Goal: Obtain resource: Download file/media

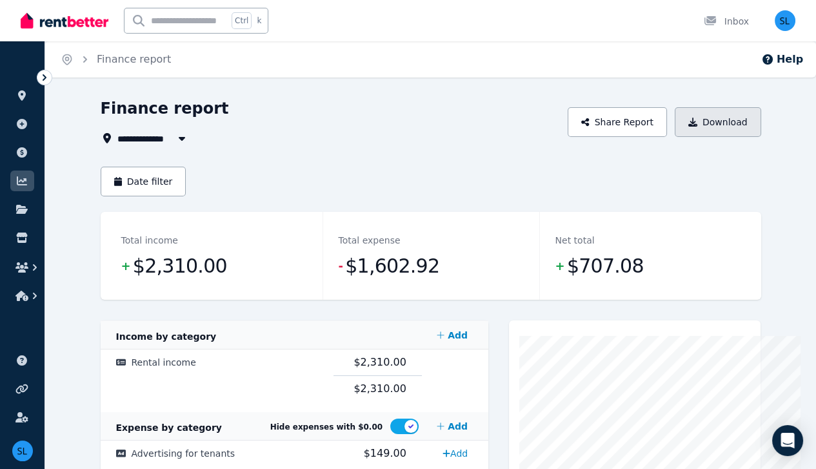
click at [762, 122] on button "Download" at bounding box center [718, 122] width 86 height 30
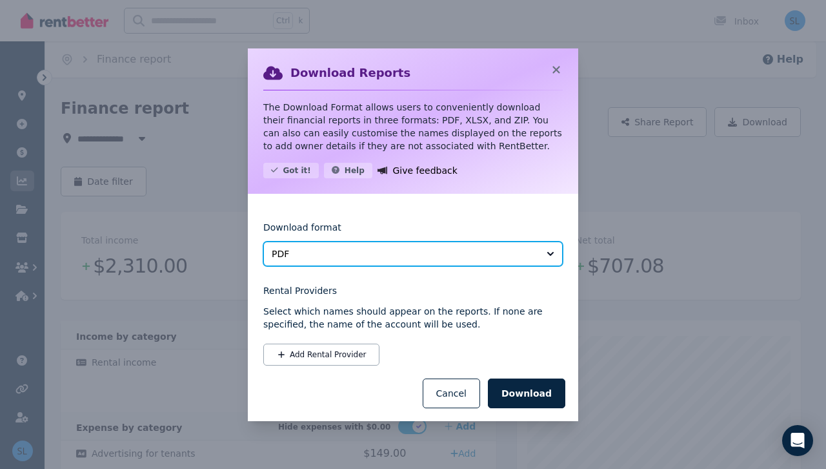
click at [550, 251] on button "PDF" at bounding box center [412, 253] width 299 height 25
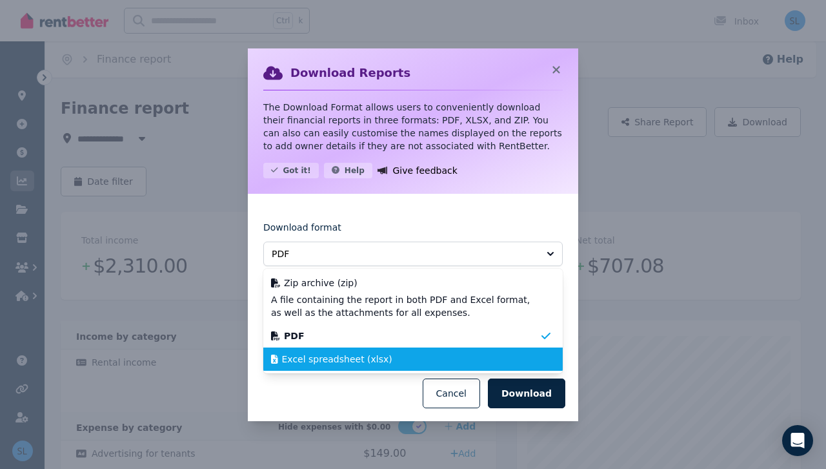
click at [367, 360] on span "Excel spreadsheet (xlsx)" at bounding box center [337, 358] width 110 height 13
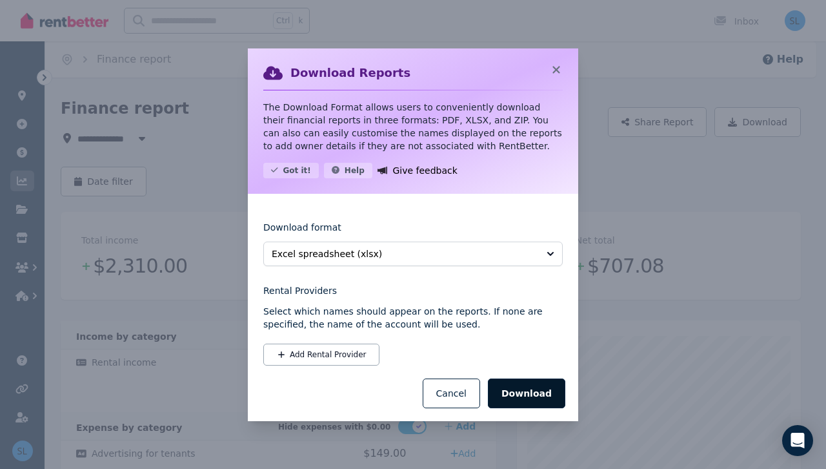
click at [532, 391] on button "Download" at bounding box center [526, 393] width 77 height 30
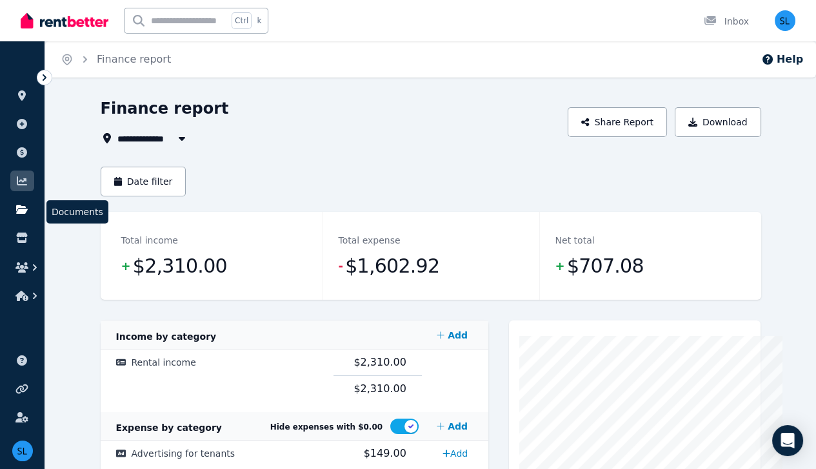
click at [21, 208] on icon at bounding box center [22, 209] width 12 height 9
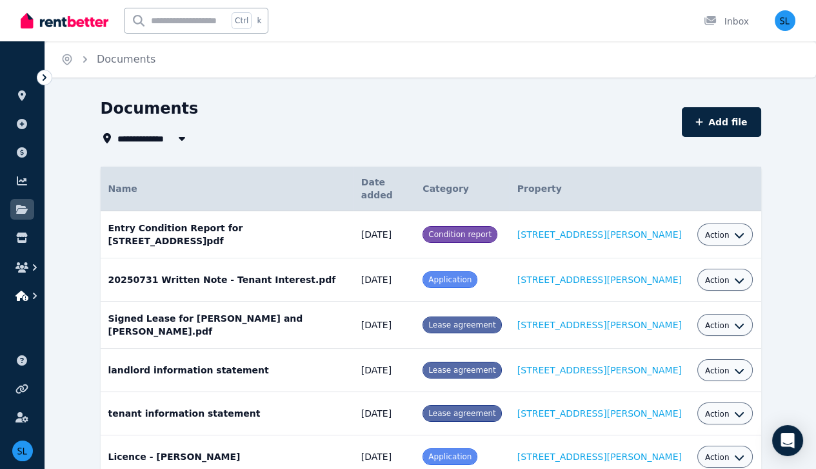
click at [23, 298] on icon "button" at bounding box center [21, 295] width 13 height 10
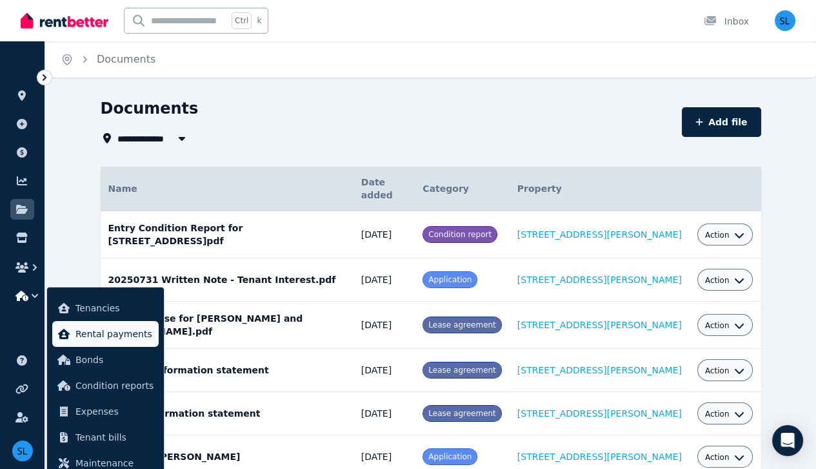
click at [105, 337] on span "Rental payments" at bounding box center [115, 333] width 78 height 15
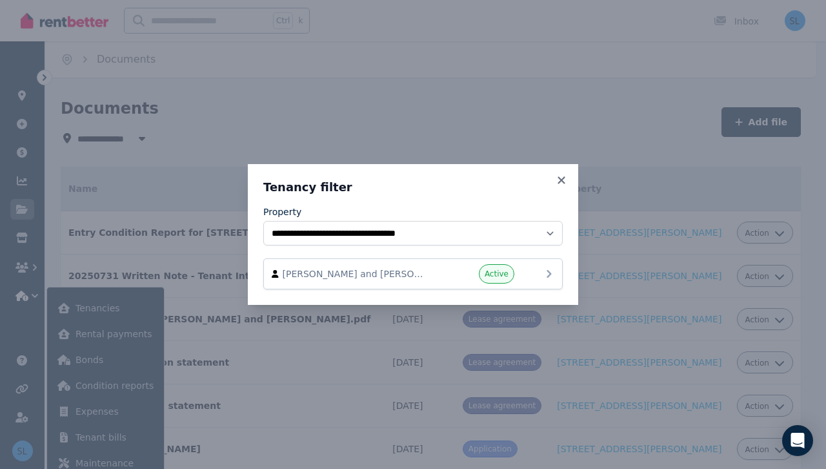
click at [372, 271] on span "[PERSON_NAME] and [PERSON_NAME]" at bounding box center [356, 273] width 147 height 13
